Goal: Book appointment/travel/reservation

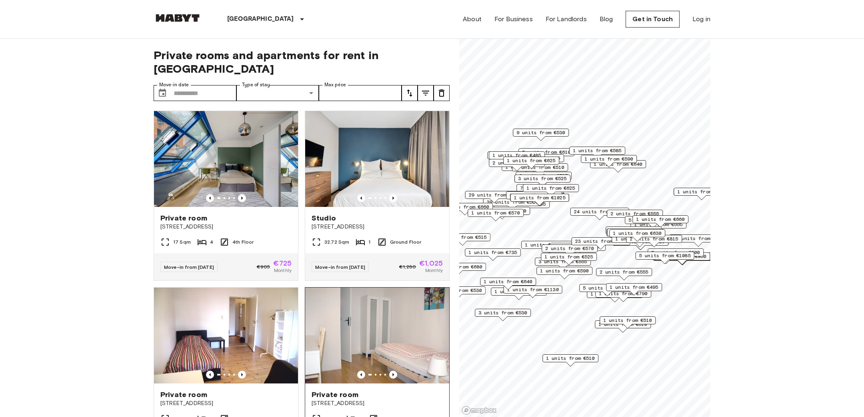
click at [356, 313] on img at bounding box center [377, 336] width 144 height 96
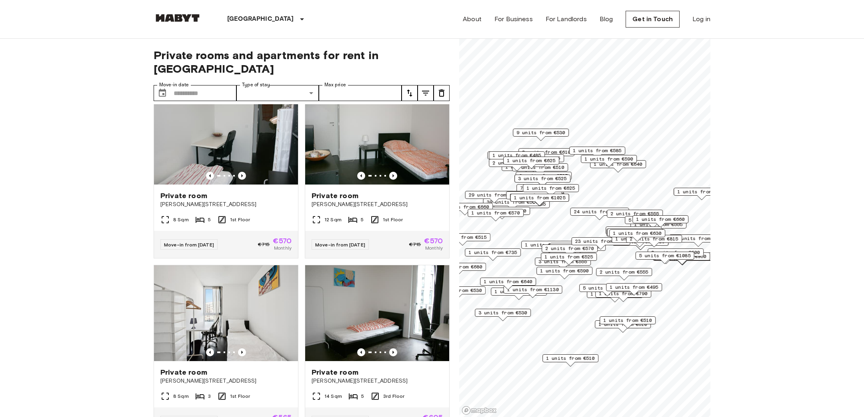
scroll to position [1334, 0]
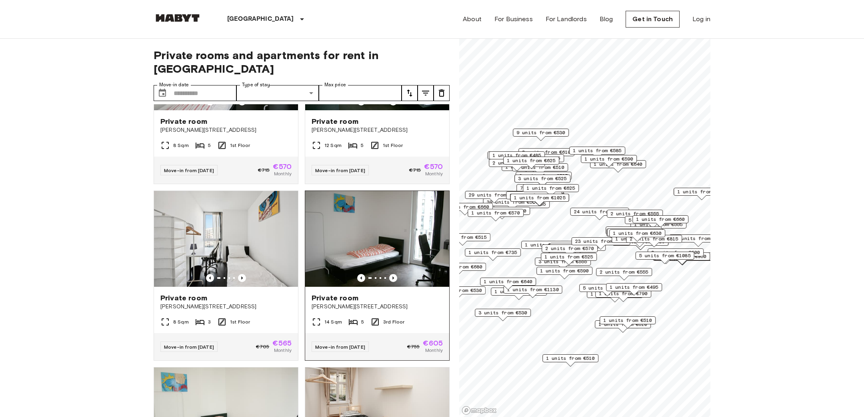
click at [369, 239] on img at bounding box center [377, 239] width 144 height 96
click at [220, 85] on input "Move-in date" at bounding box center [205, 93] width 63 height 16
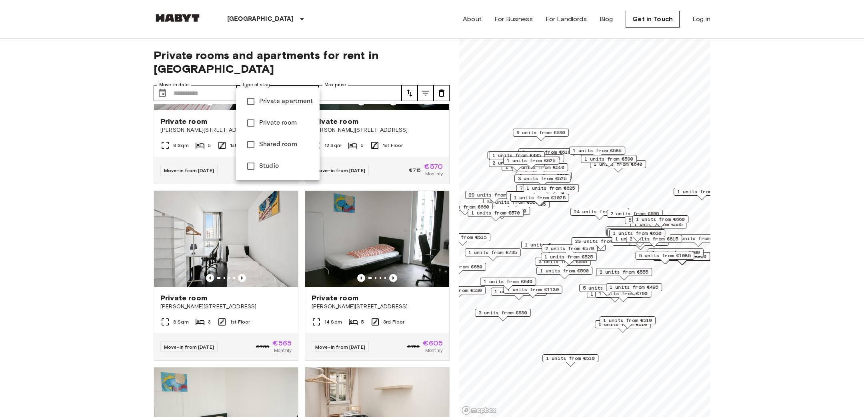
click at [197, 81] on div at bounding box center [432, 208] width 864 height 417
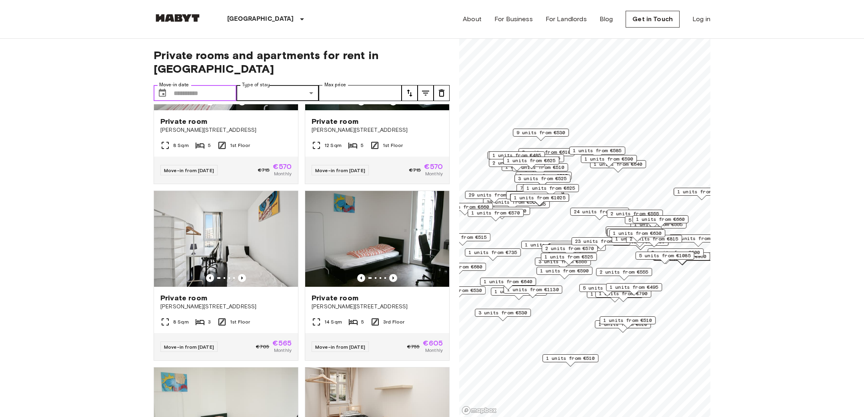
click at [182, 85] on input "Move-in date" at bounding box center [205, 93] width 63 height 16
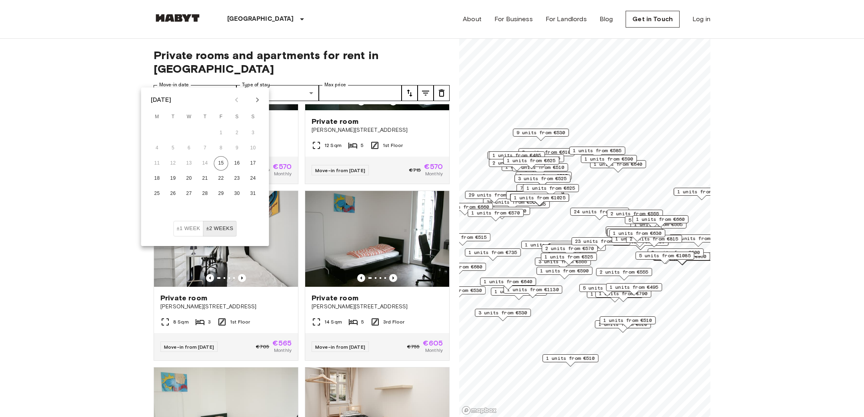
click at [251, 101] on button "Next month" at bounding box center [258, 100] width 14 height 14
click at [183, 147] on button "10" at bounding box center [189, 148] width 14 height 14
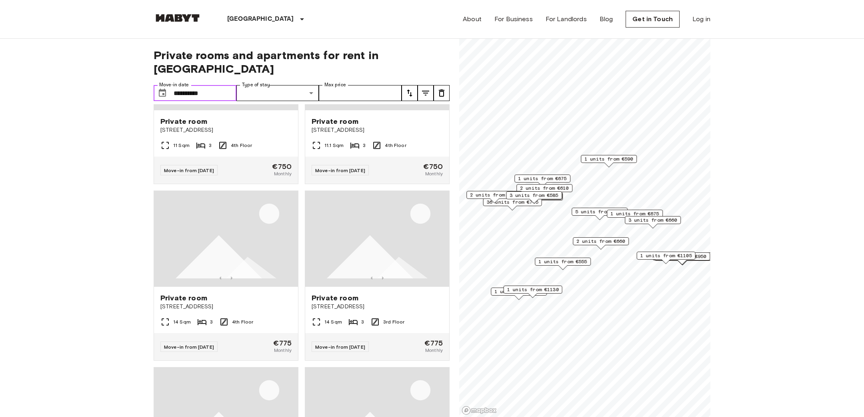
type input "**********"
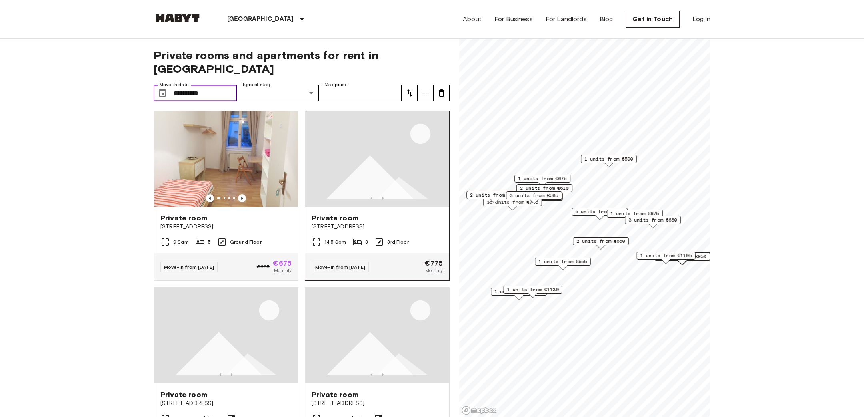
click at [356, 163] on img at bounding box center [377, 159] width 144 height 96
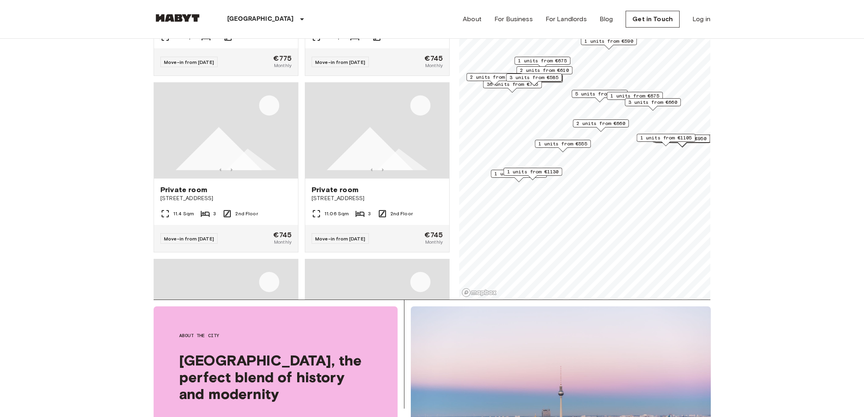
scroll to position [2912, 0]
click at [241, 137] on img at bounding box center [226, 133] width 144 height 96
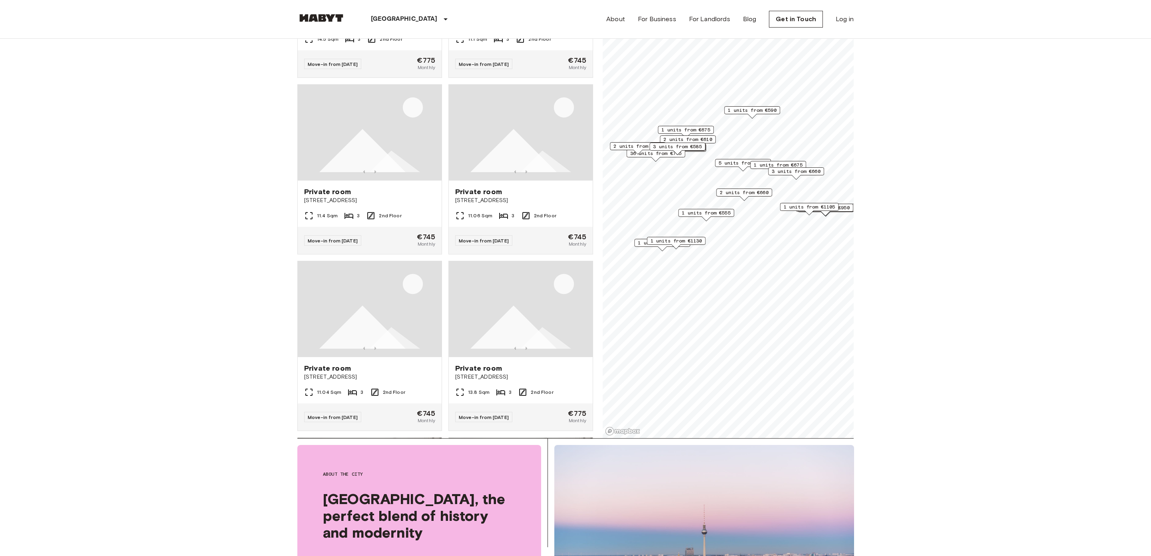
scroll to position [2912, 0]
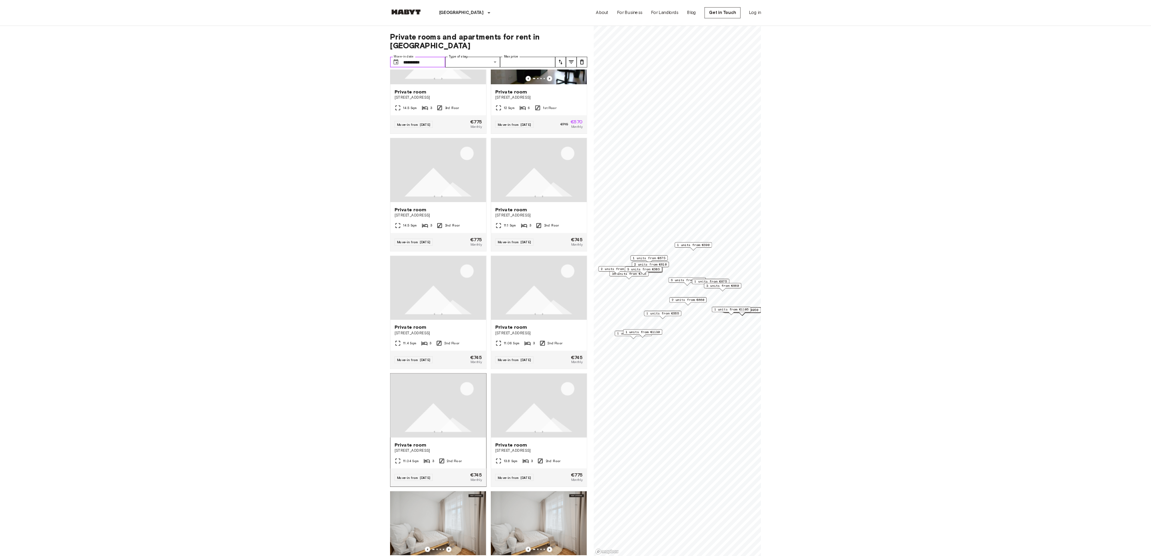
scroll to position [2739, 0]
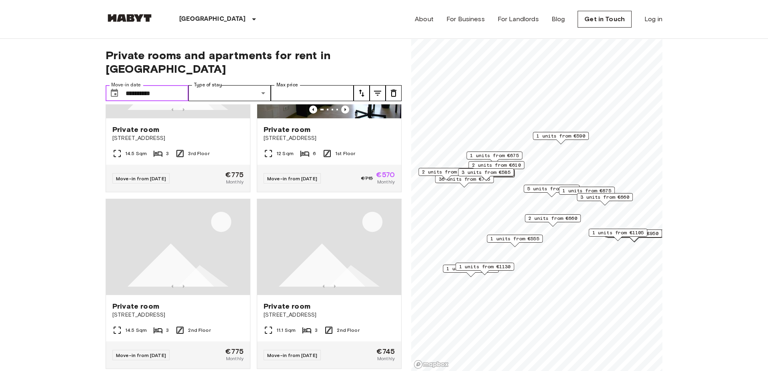
scroll to position [2739, 0]
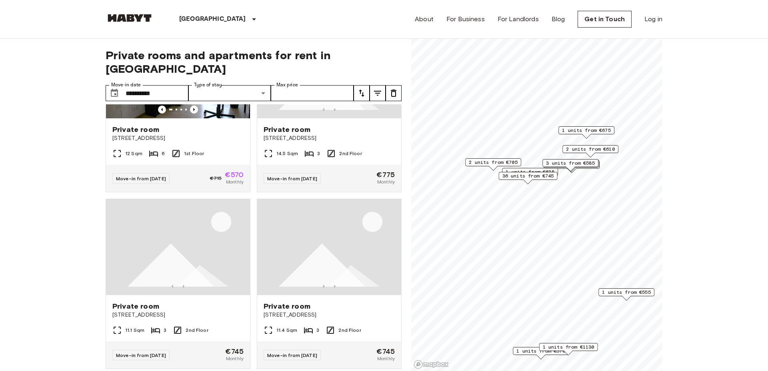
scroll to position [2563, 0]
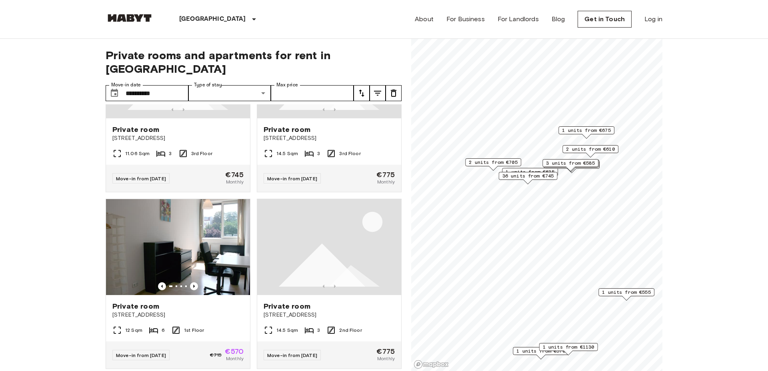
click at [527, 177] on span "36 units from €745" at bounding box center [528, 175] width 52 height 7
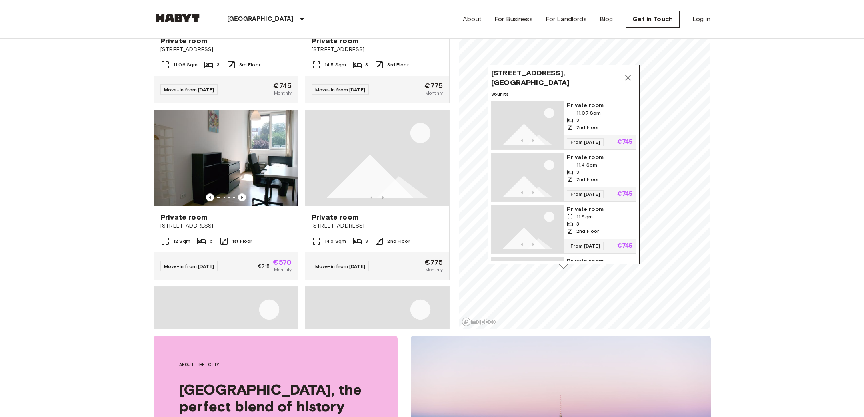
click at [577, 169] on span "3" at bounding box center [577, 172] width 3 height 7
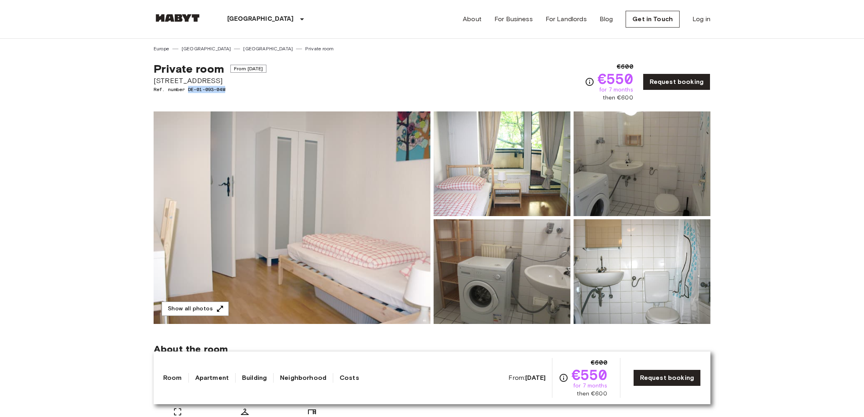
drag, startPoint x: 239, startPoint y: 89, endPoint x: 190, endPoint y: 89, distance: 49.6
click at [190, 89] on span "Ref. number DE-01-093-04M" at bounding box center [210, 89] width 113 height 7
copy span "DE-01-093-04M"
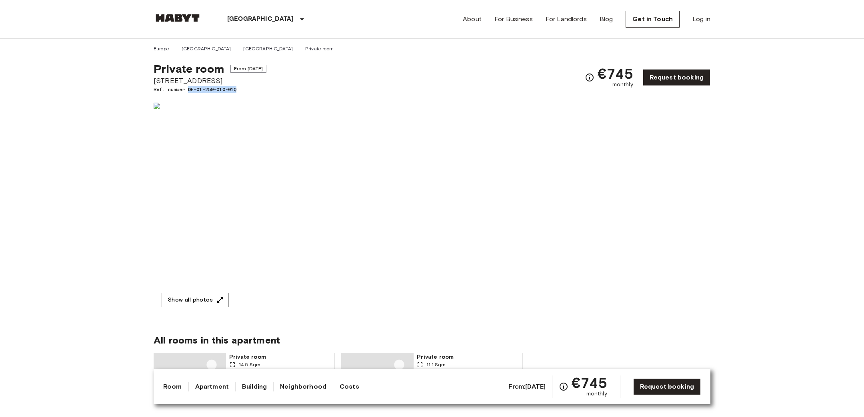
click at [189, 88] on span "Ref. number DE-01-259-010-01Q" at bounding box center [210, 89] width 113 height 7
